Goal: Check status

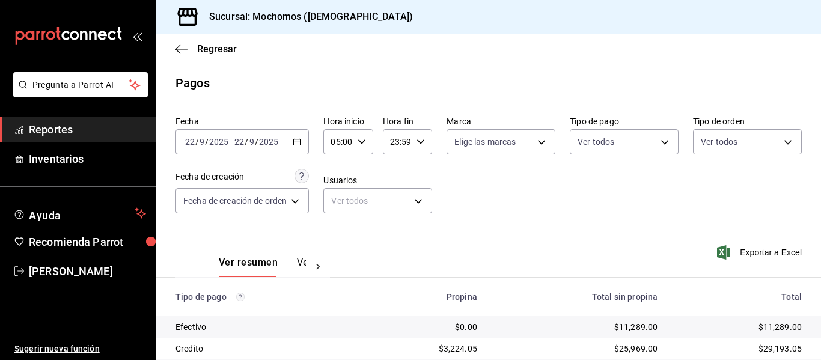
scroll to position [171, 0]
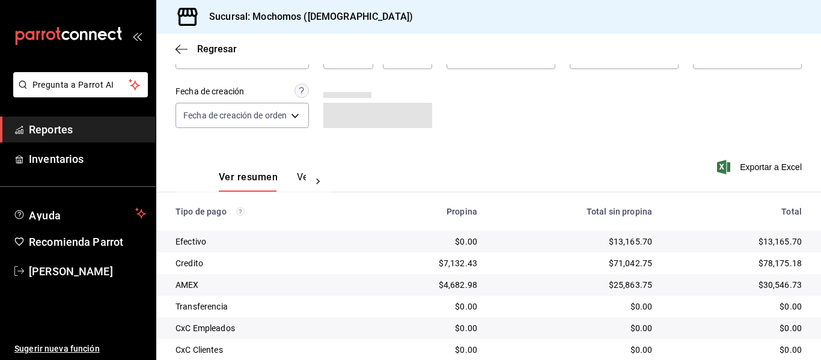
scroll to position [171, 0]
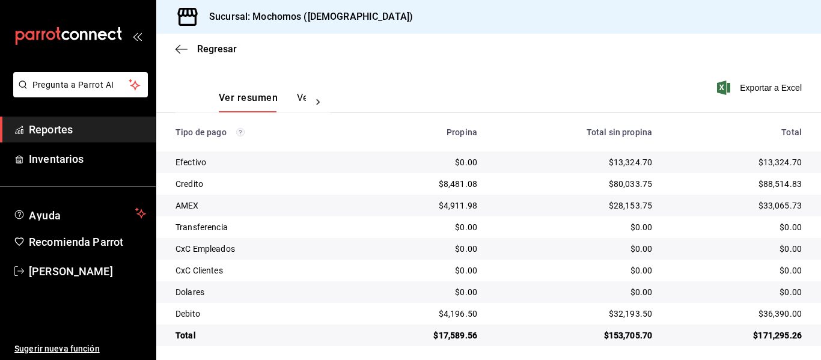
scroll to position [171, 0]
